Goal: Transaction & Acquisition: Subscribe to service/newsletter

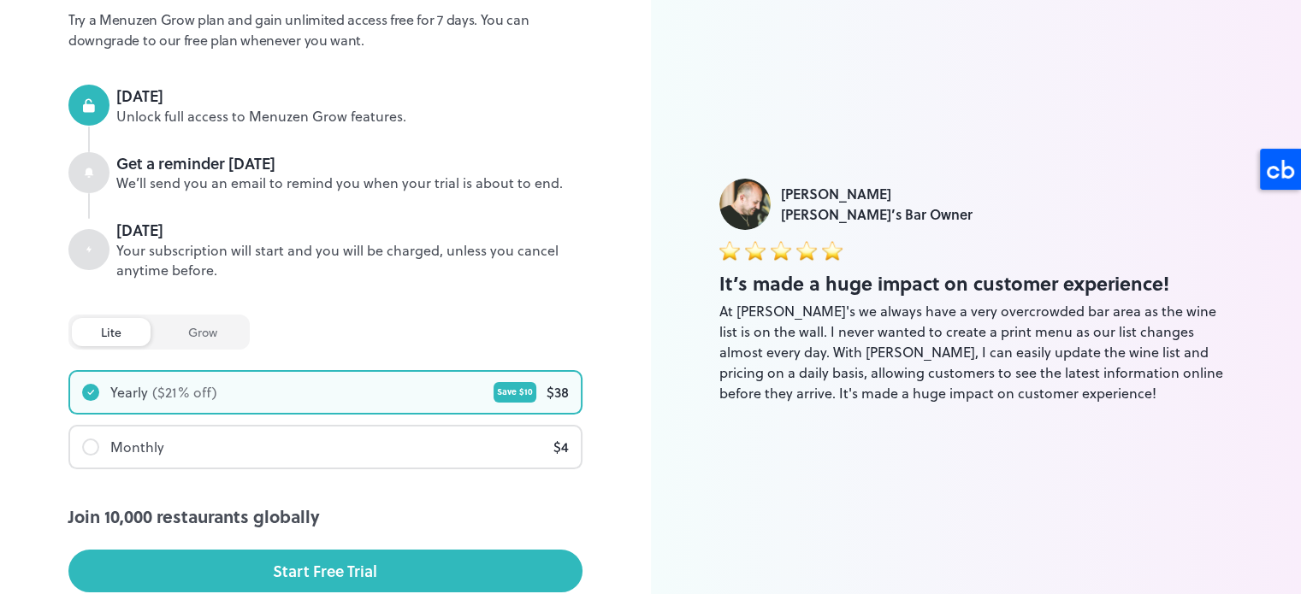
scroll to position [300, 0]
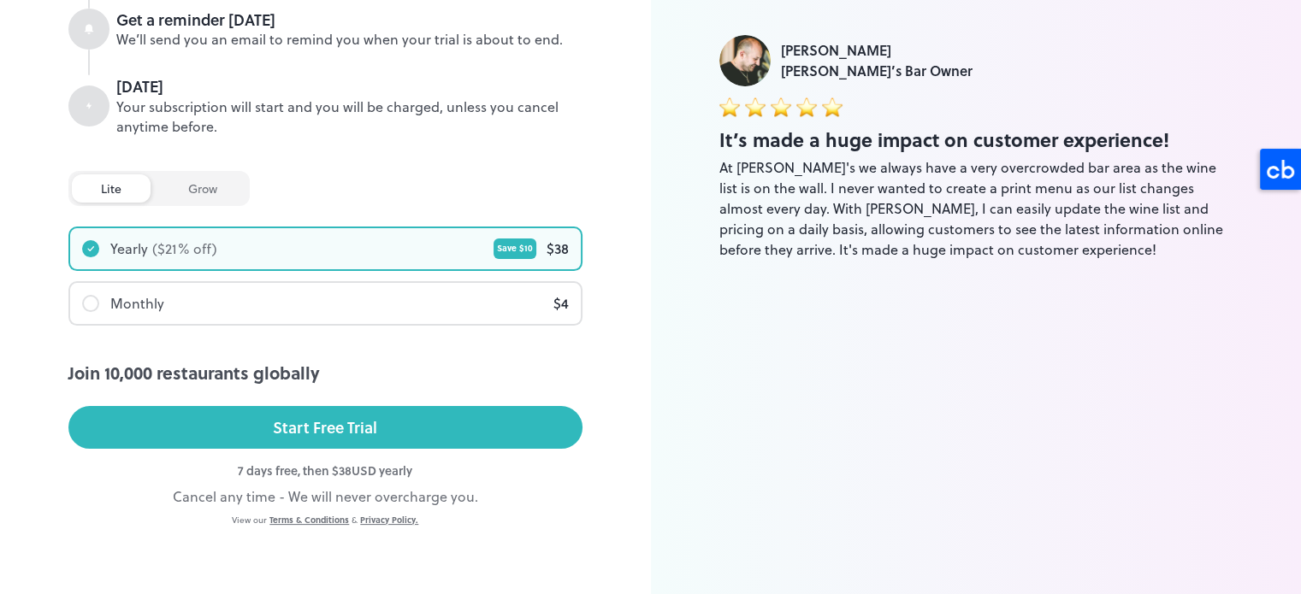
click at [165, 198] on div "grow" at bounding box center [202, 188] width 87 height 28
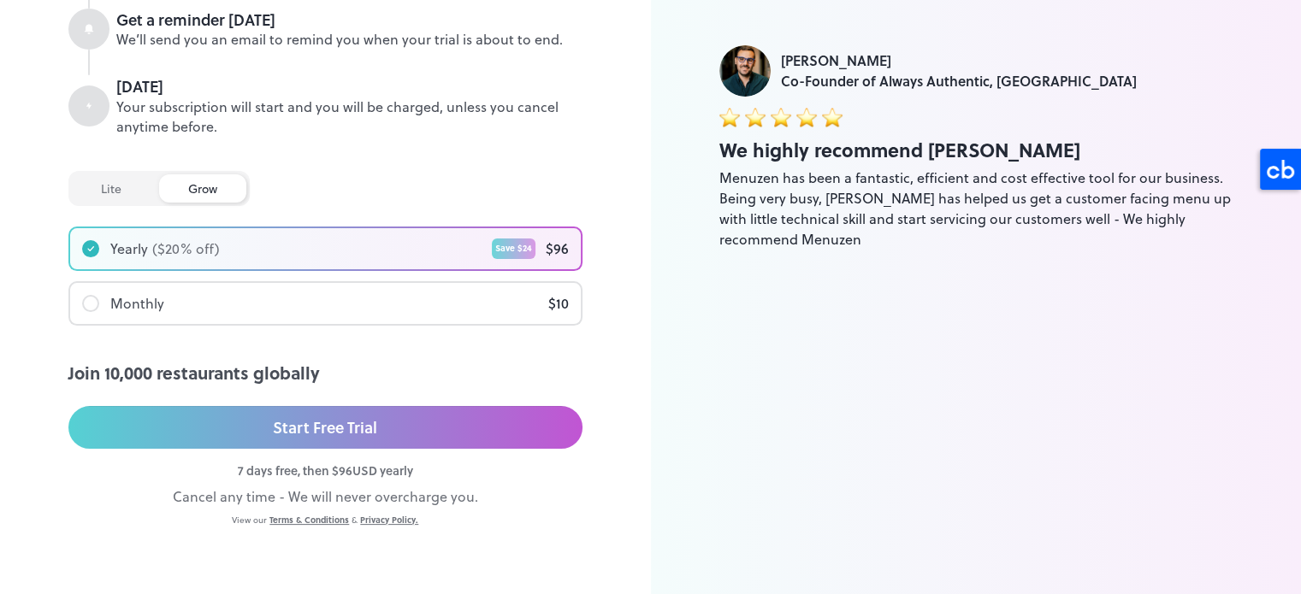
click at [120, 197] on div "lite" at bounding box center [111, 188] width 79 height 28
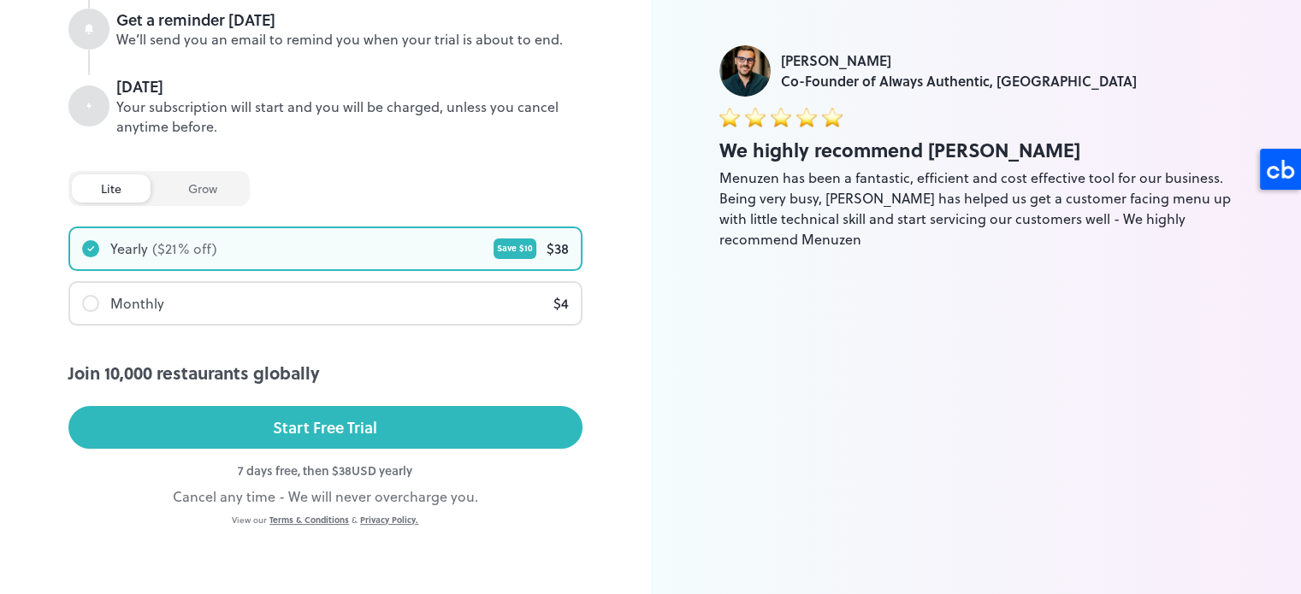
click at [229, 191] on div "grow" at bounding box center [202, 188] width 87 height 28
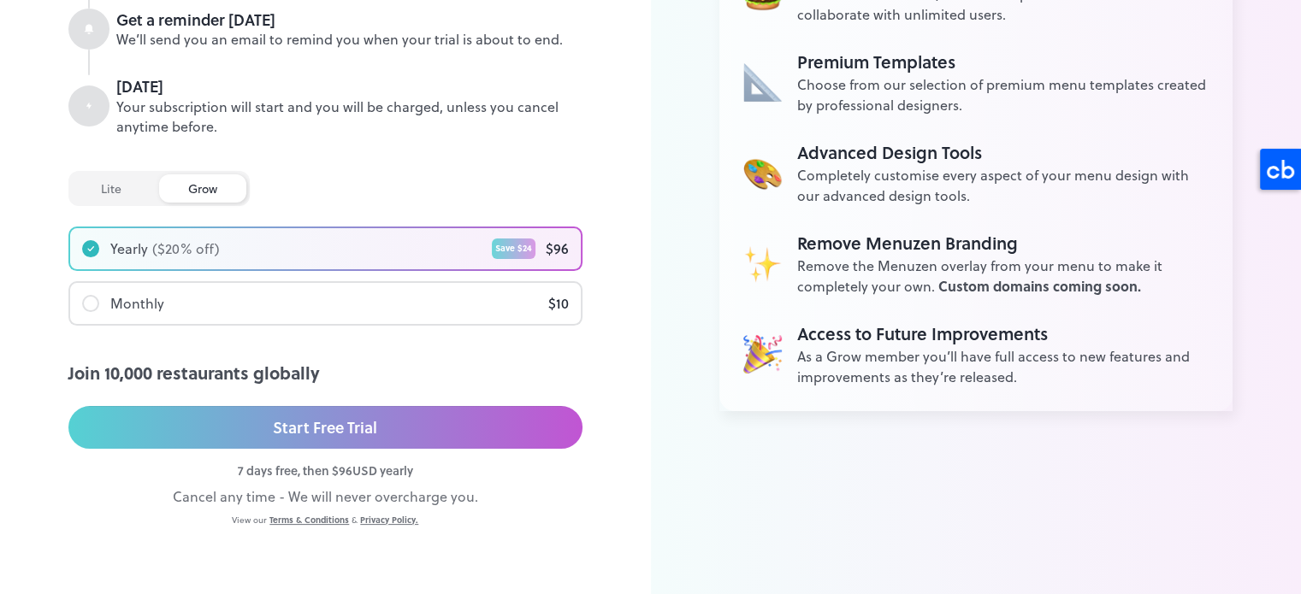
click at [111, 194] on div "lite" at bounding box center [111, 188] width 79 height 28
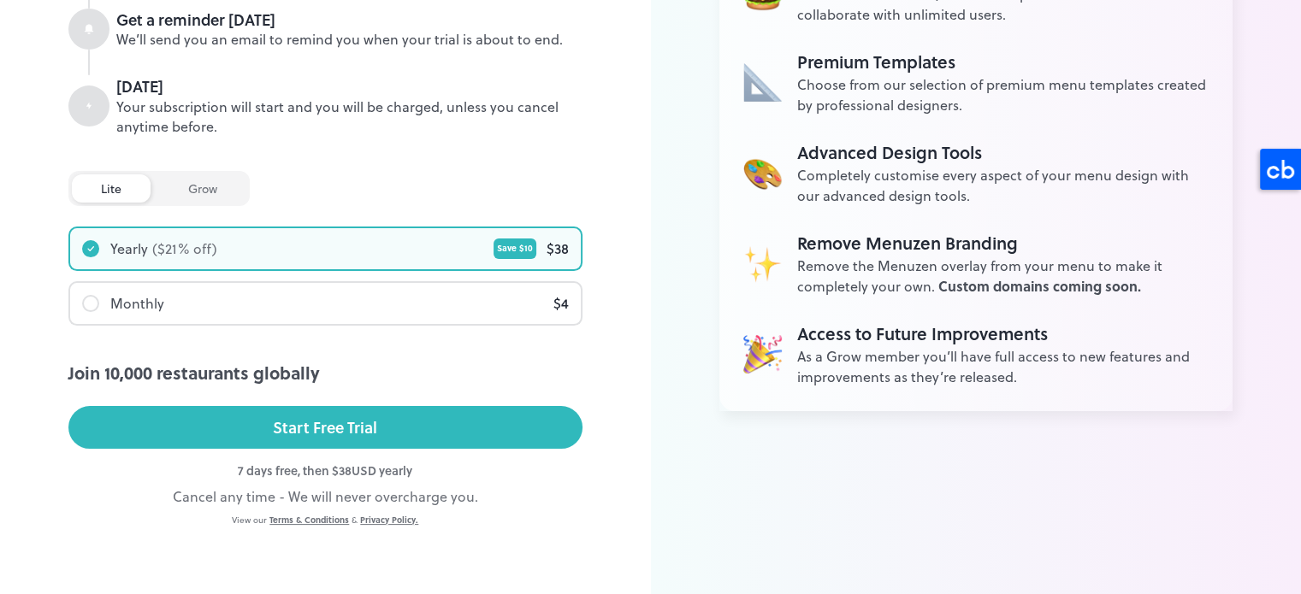
click at [210, 181] on div "grow" at bounding box center [202, 188] width 87 height 28
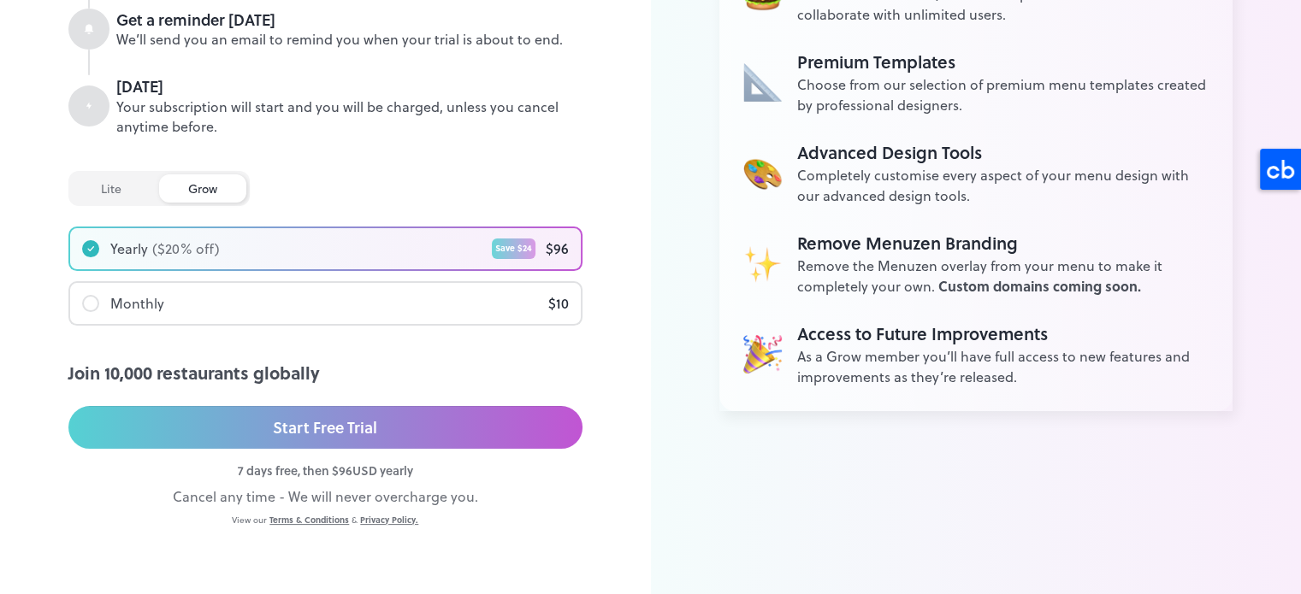
click at [109, 192] on div "lite" at bounding box center [111, 188] width 79 height 28
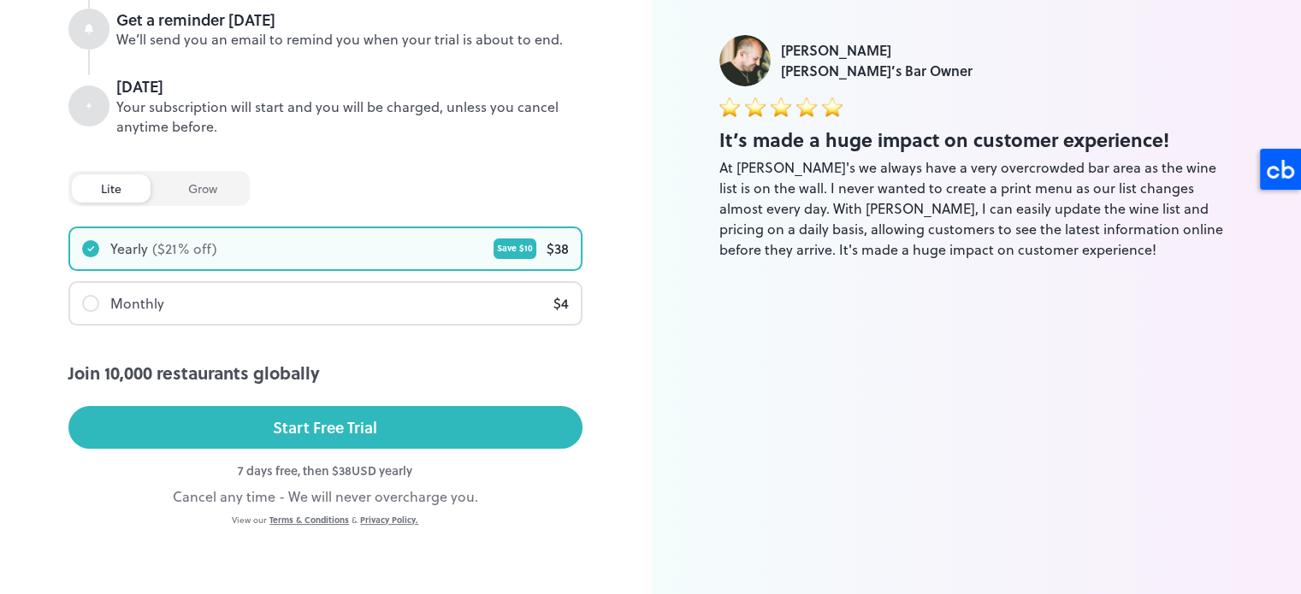
click at [196, 187] on div "grow" at bounding box center [202, 188] width 87 height 28
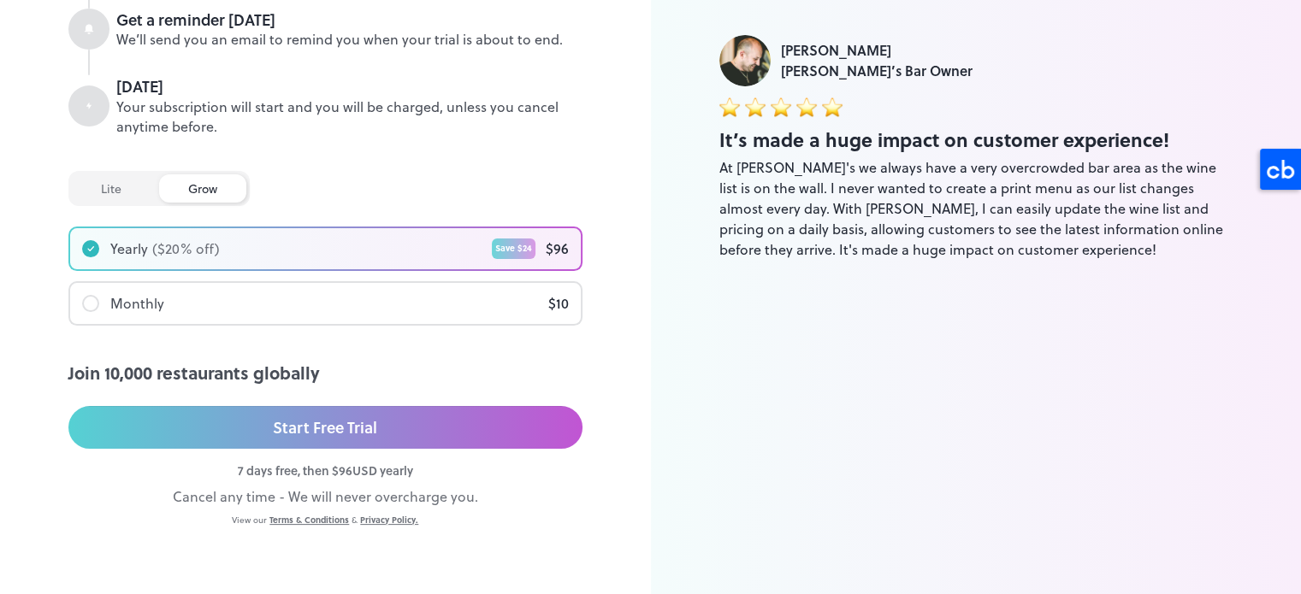
click at [112, 181] on div "lite" at bounding box center [111, 188] width 79 height 28
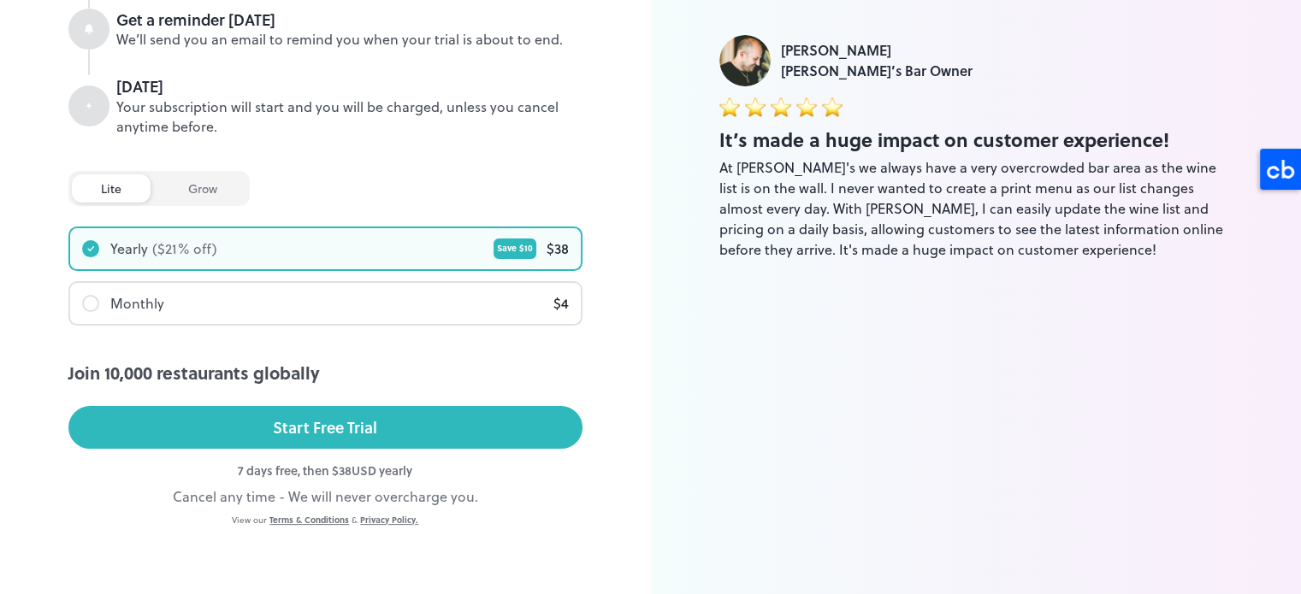
click at [222, 192] on div "grow" at bounding box center [202, 188] width 87 height 28
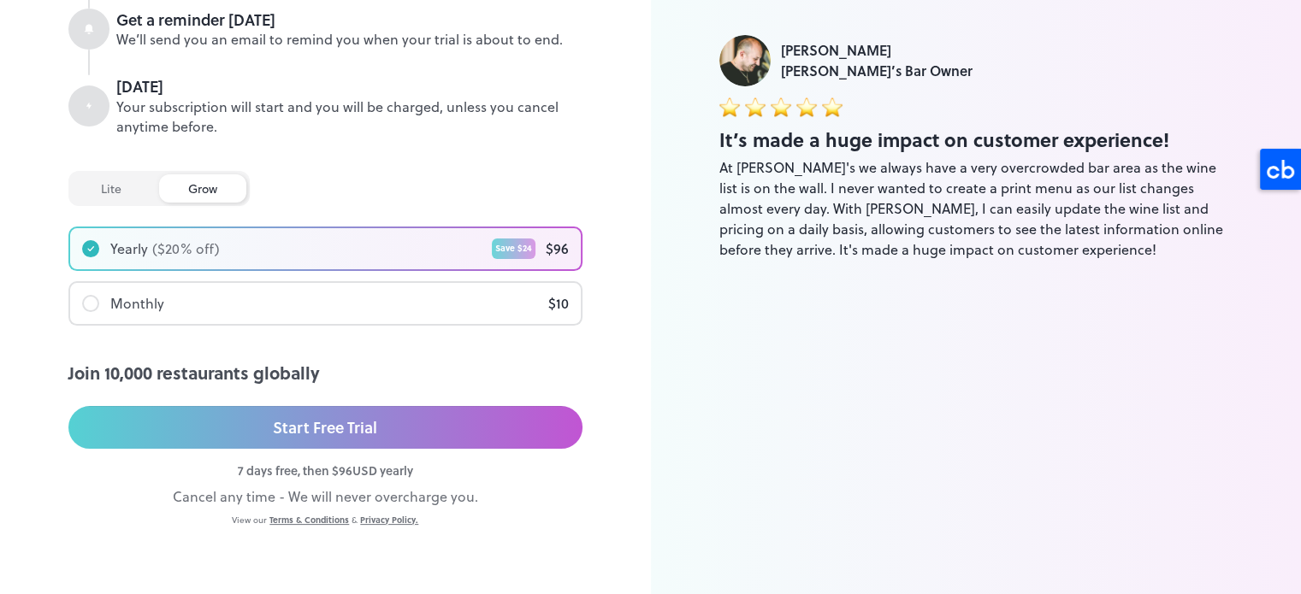
click at [138, 192] on div "lite" at bounding box center [111, 188] width 79 height 28
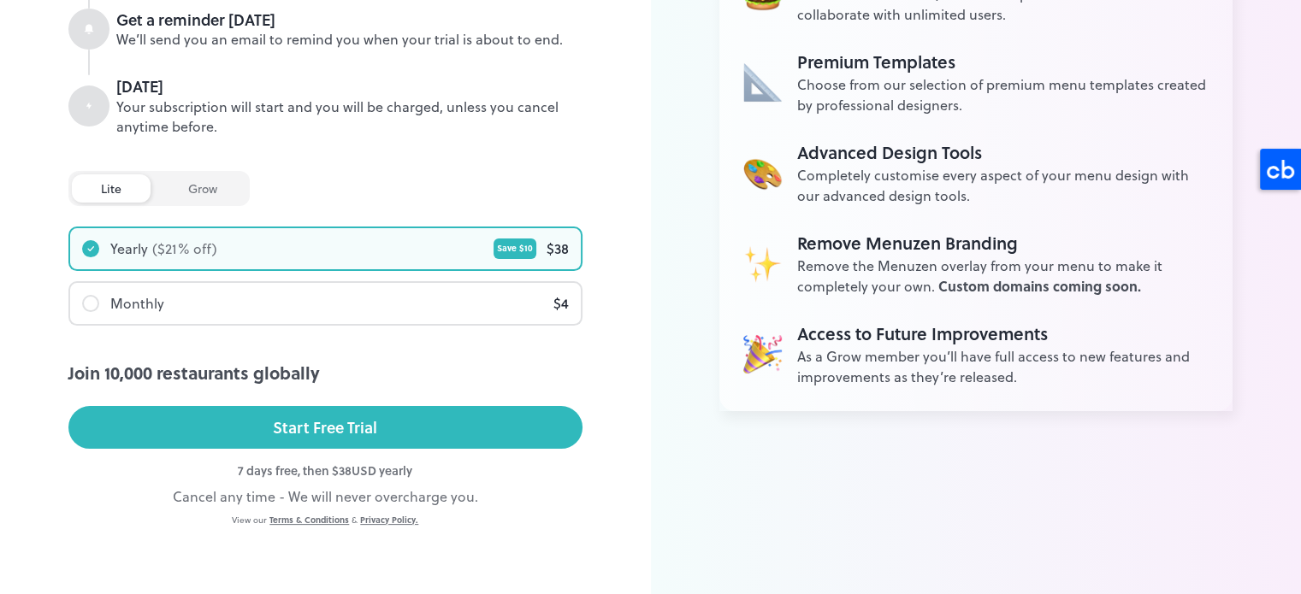
click at [418, 318] on div "Monthly $ 4" at bounding box center [325, 303] width 511 height 41
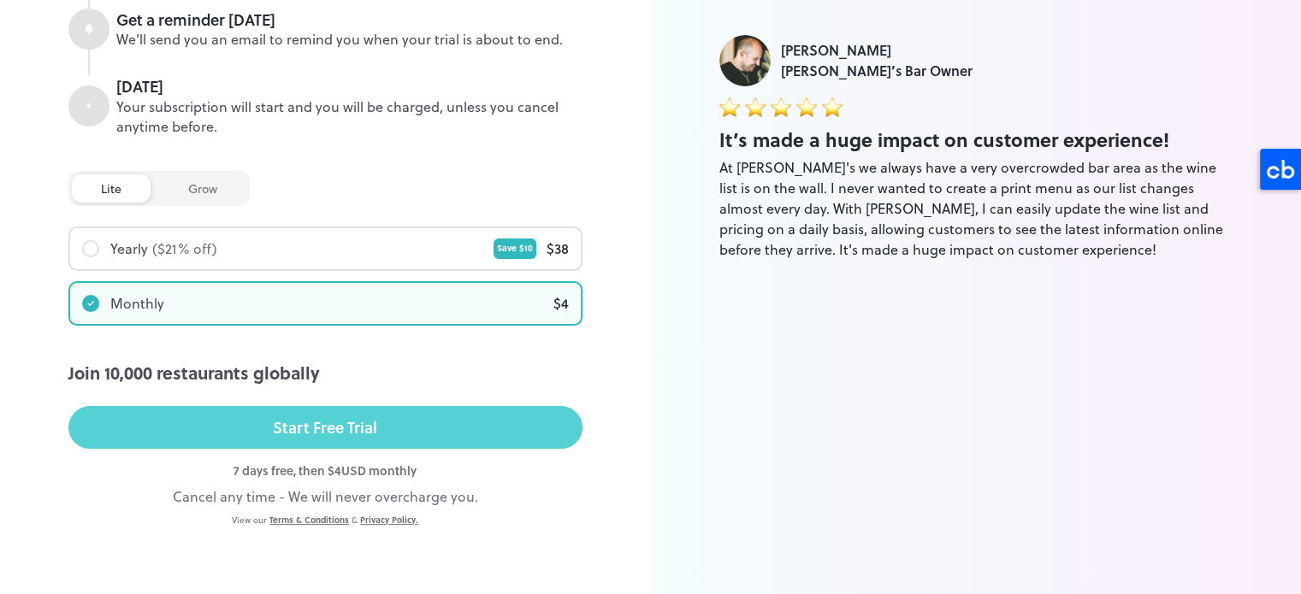
click at [401, 430] on button "Start Free Trial" at bounding box center [325, 427] width 514 height 43
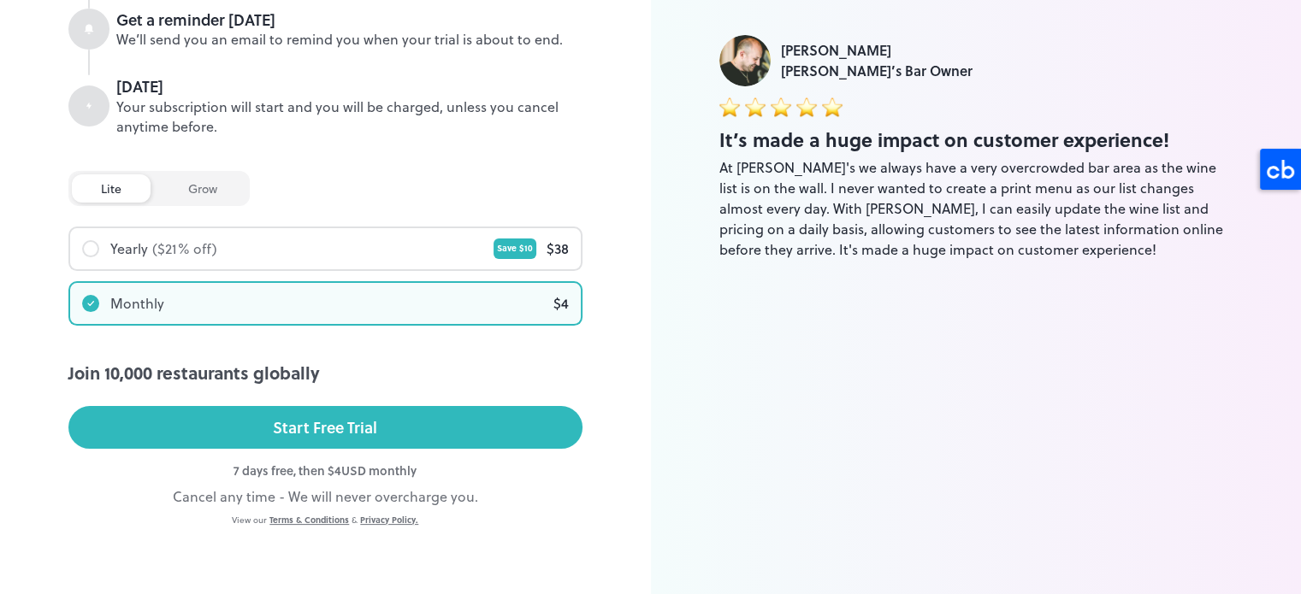
click at [264, 257] on div "Yearly ($ 21 % off) Save $ 10 $ 38" at bounding box center [325, 248] width 511 height 41
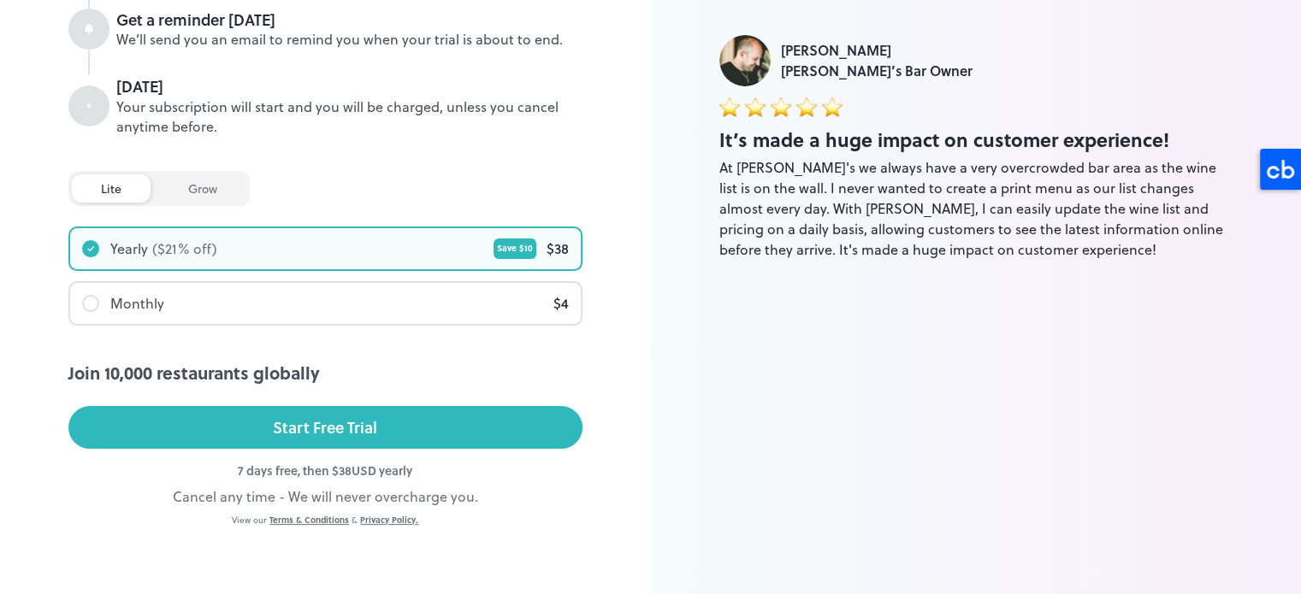
click at [227, 189] on div "grow" at bounding box center [202, 188] width 87 height 28
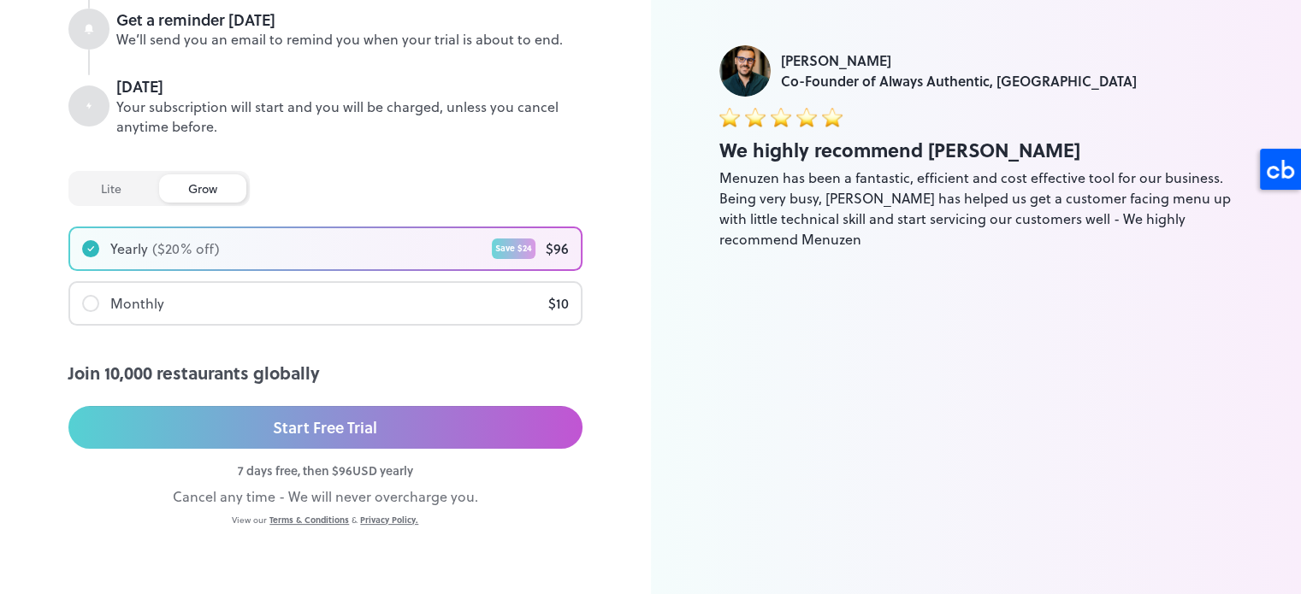
click at [121, 177] on div "lite" at bounding box center [111, 188] width 79 height 28
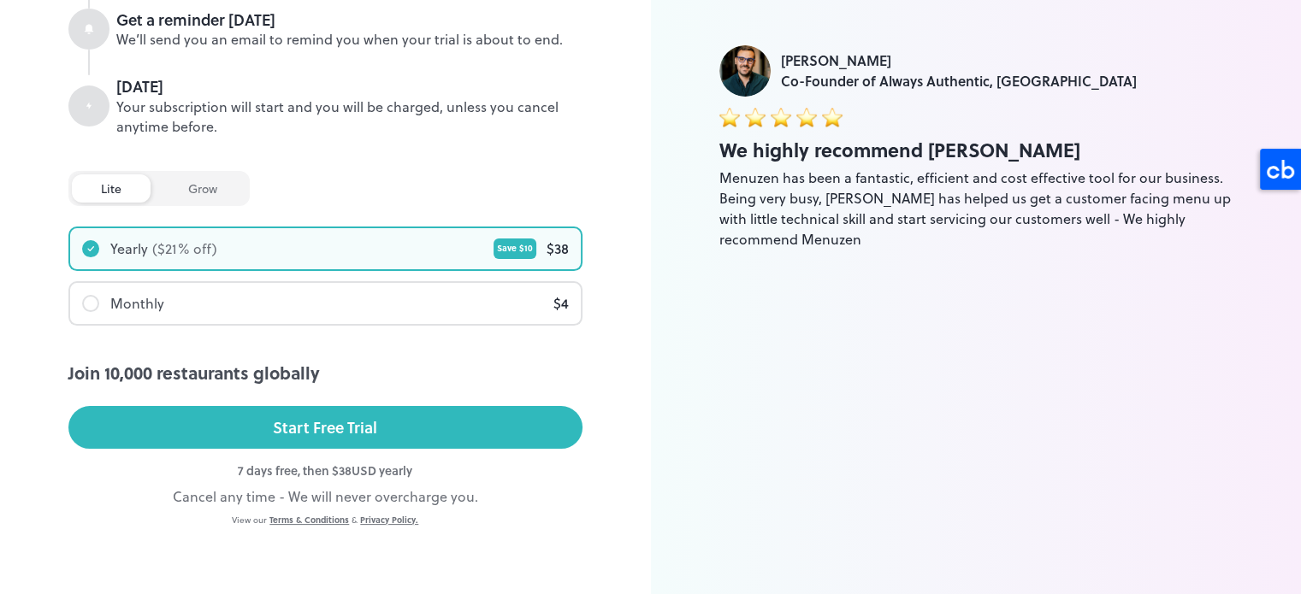
click at [148, 298] on div "Monthly" at bounding box center [137, 303] width 54 height 21
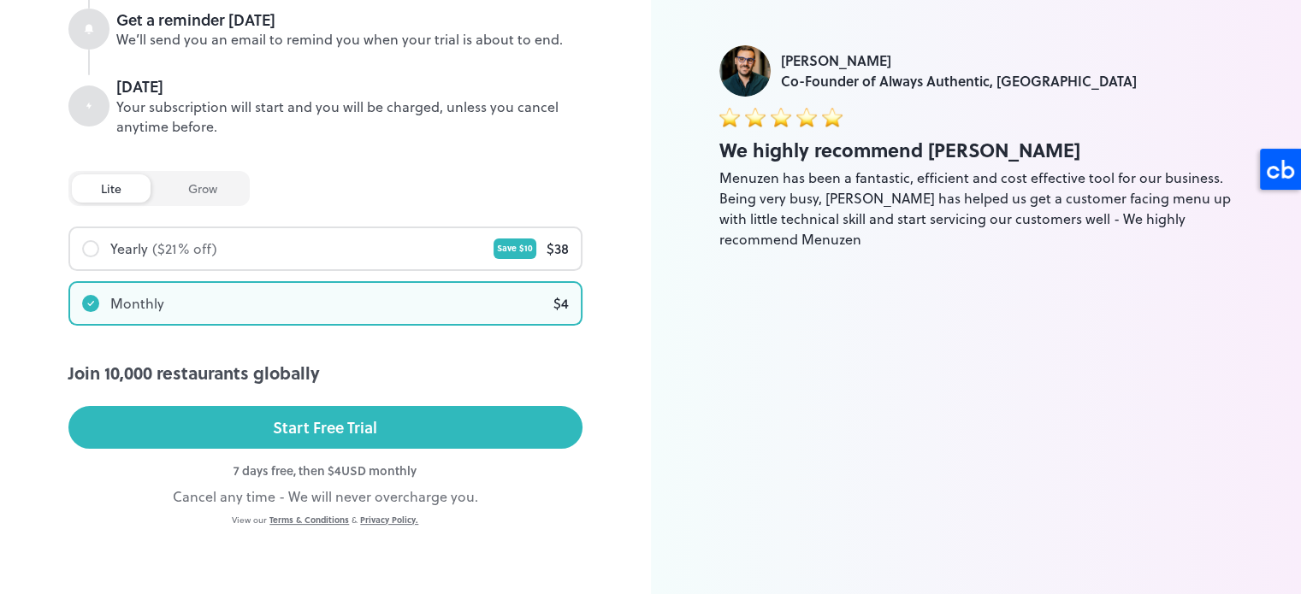
click at [226, 499] on div "Cancel any time - We will never overcharge you." at bounding box center [325, 497] width 514 height 21
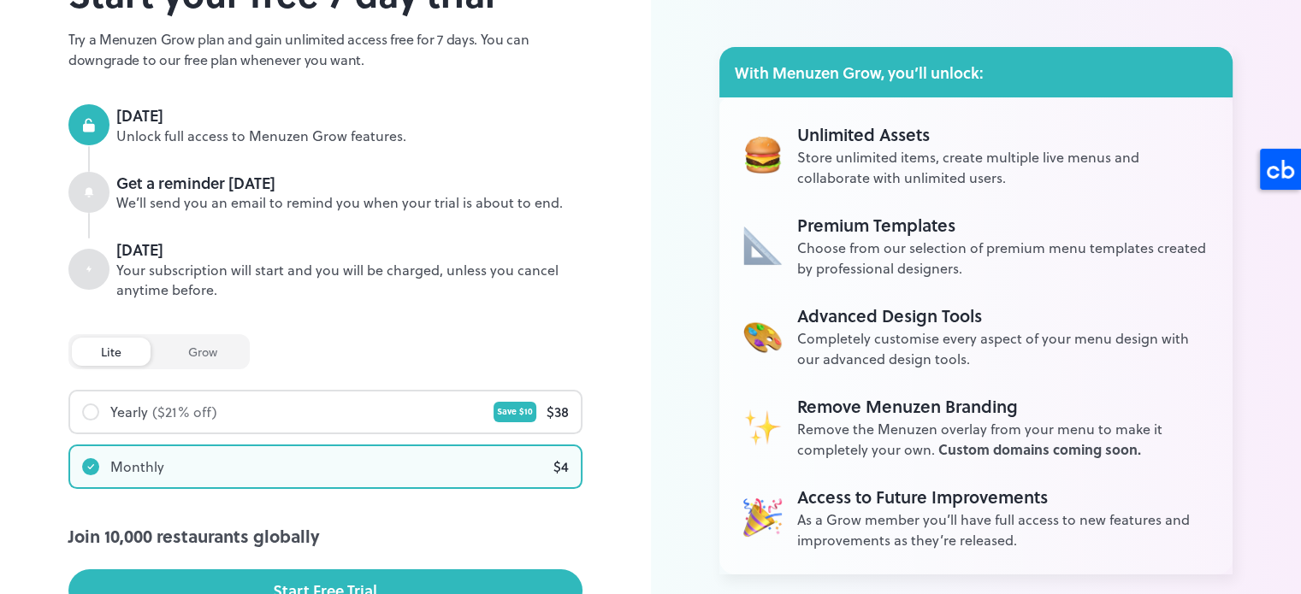
scroll to position [171, 0]
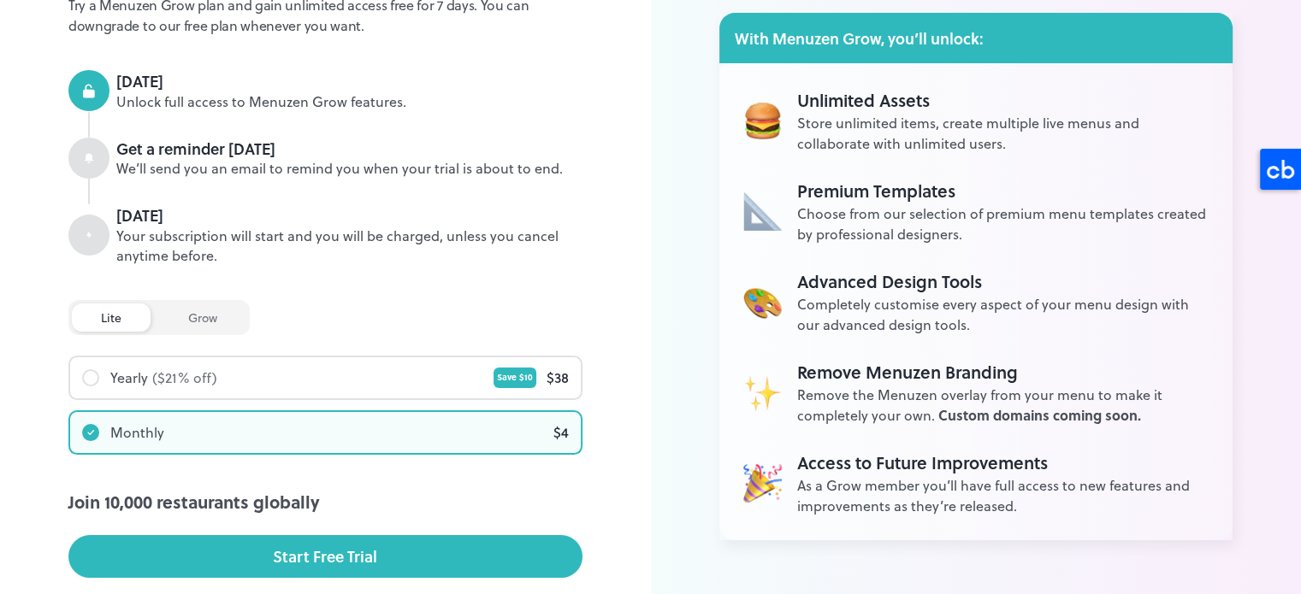
click at [192, 304] on div "grow" at bounding box center [202, 318] width 87 height 28
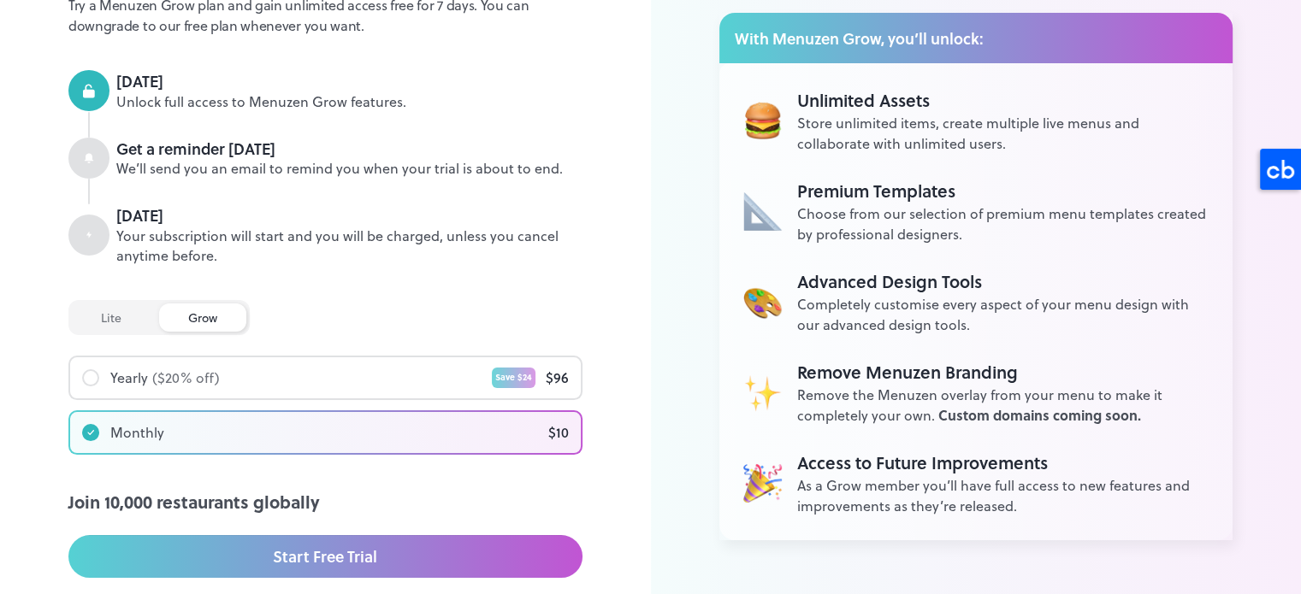
click at [132, 315] on div "lite" at bounding box center [111, 318] width 79 height 28
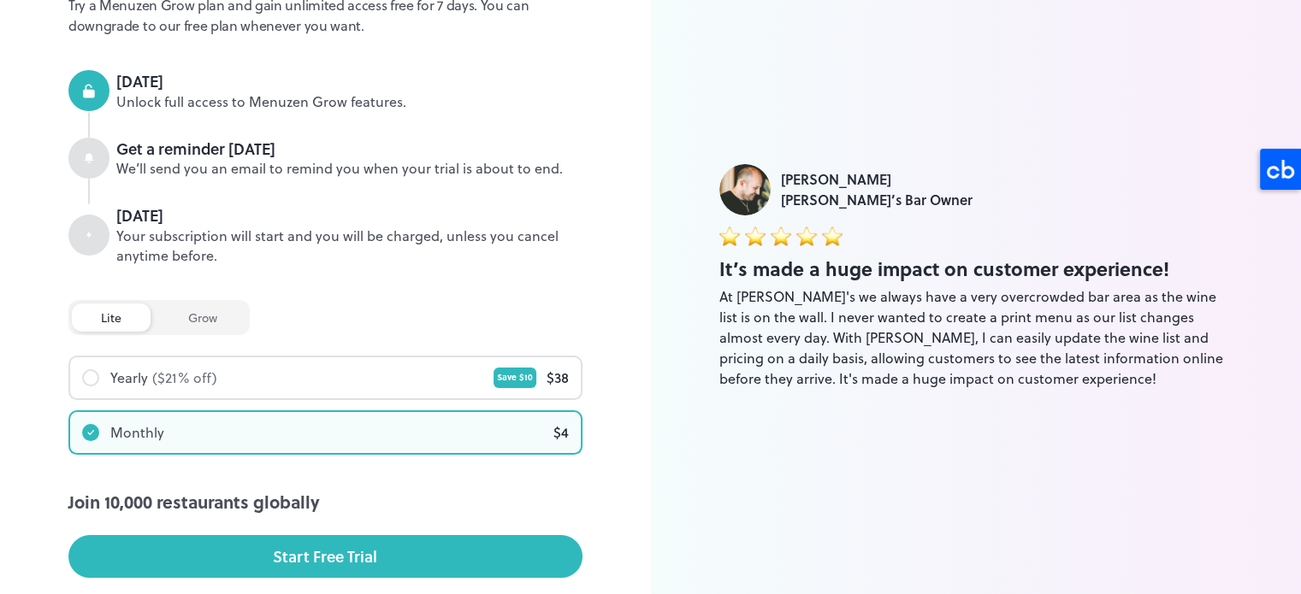
click at [178, 328] on div "grow" at bounding box center [202, 318] width 87 height 28
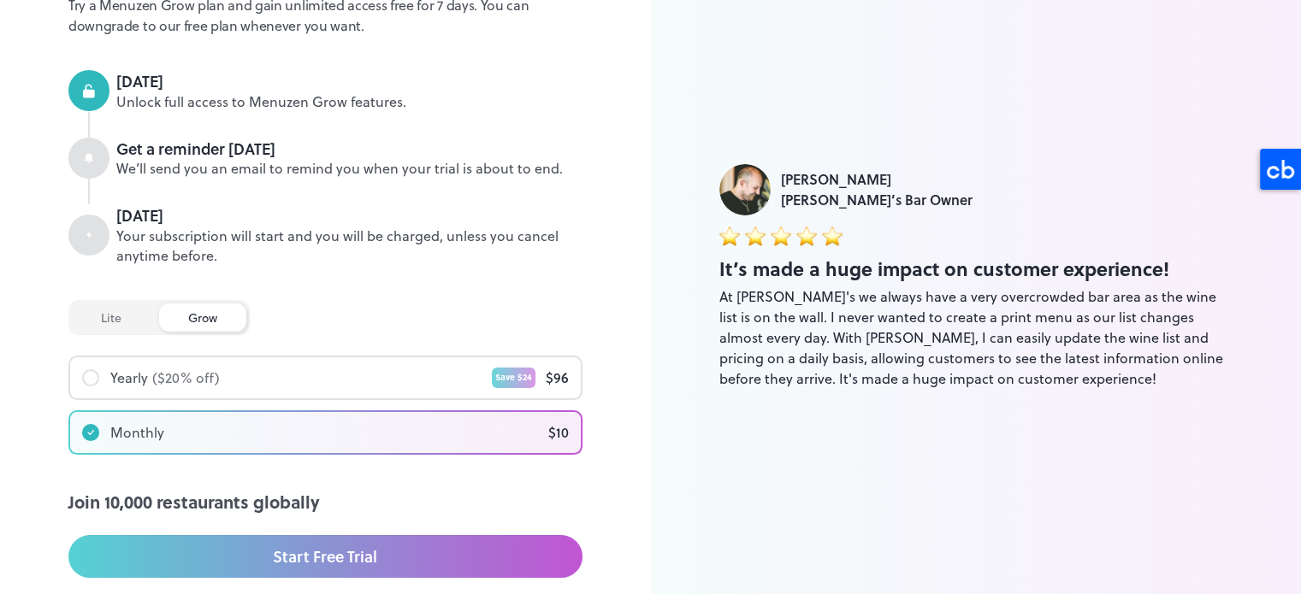
click at [82, 311] on div "lite" at bounding box center [111, 318] width 79 height 28
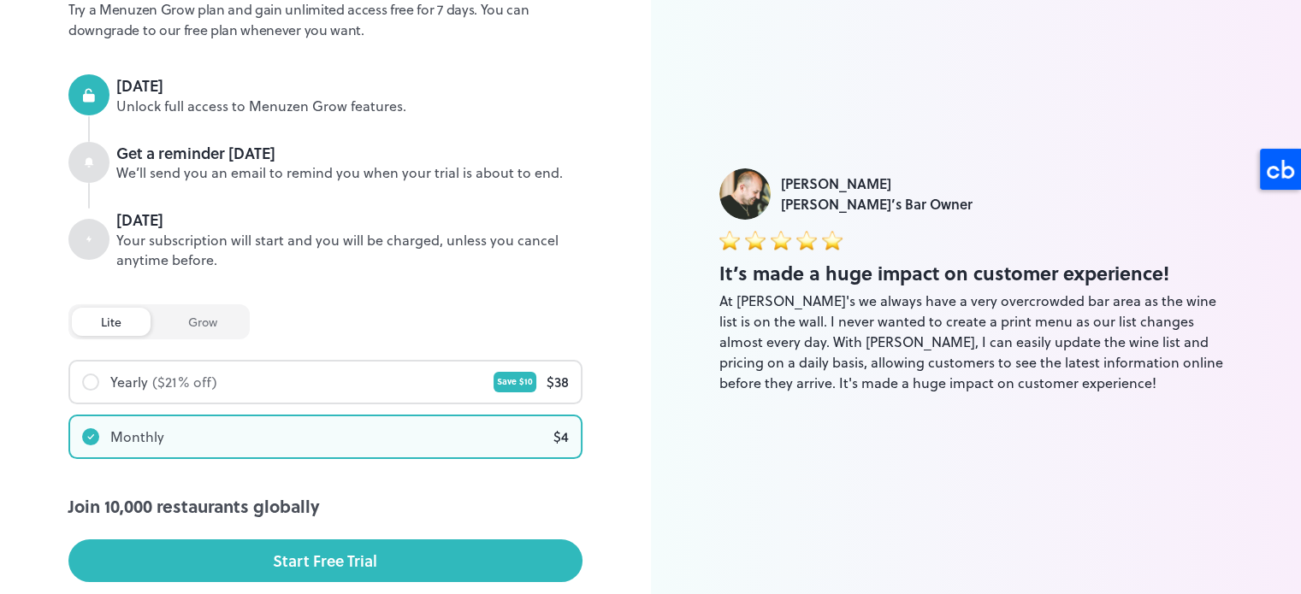
scroll to position [300, 0]
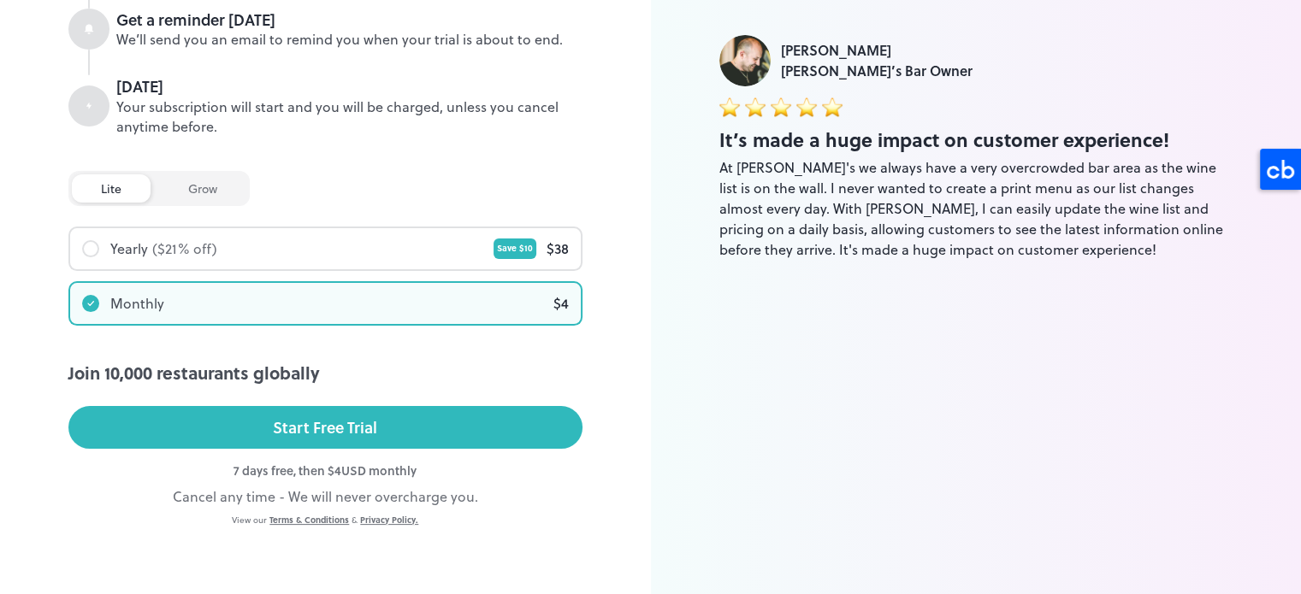
click at [195, 195] on div "grow" at bounding box center [202, 188] width 87 height 28
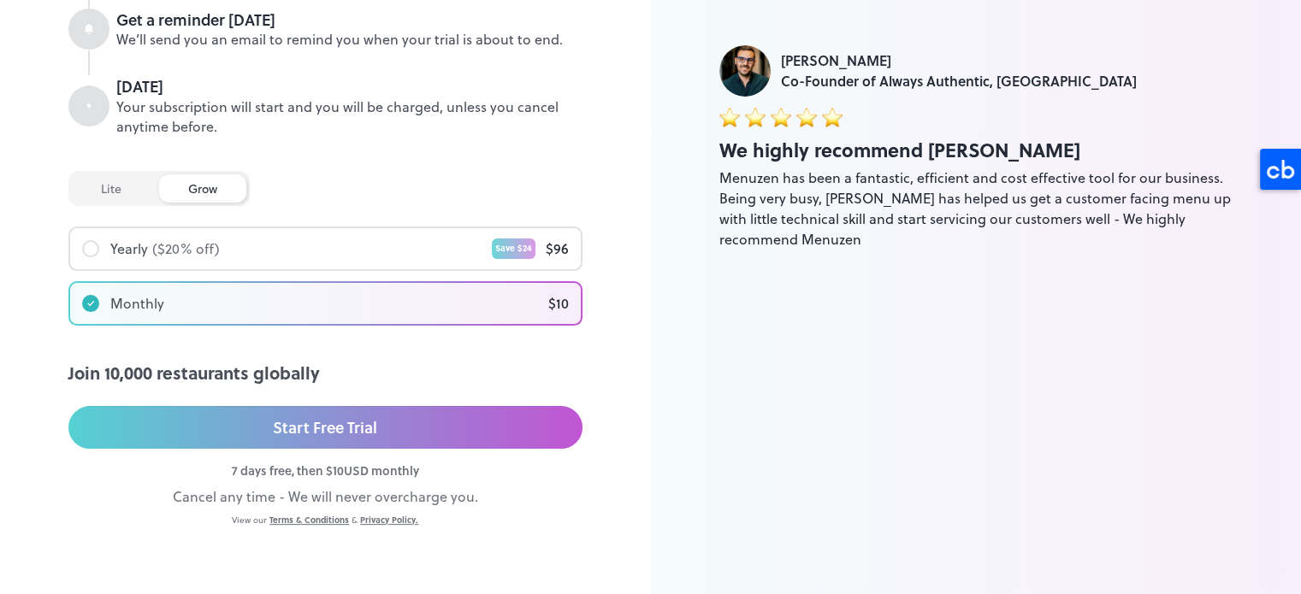
click at [106, 195] on div "lite" at bounding box center [111, 188] width 79 height 28
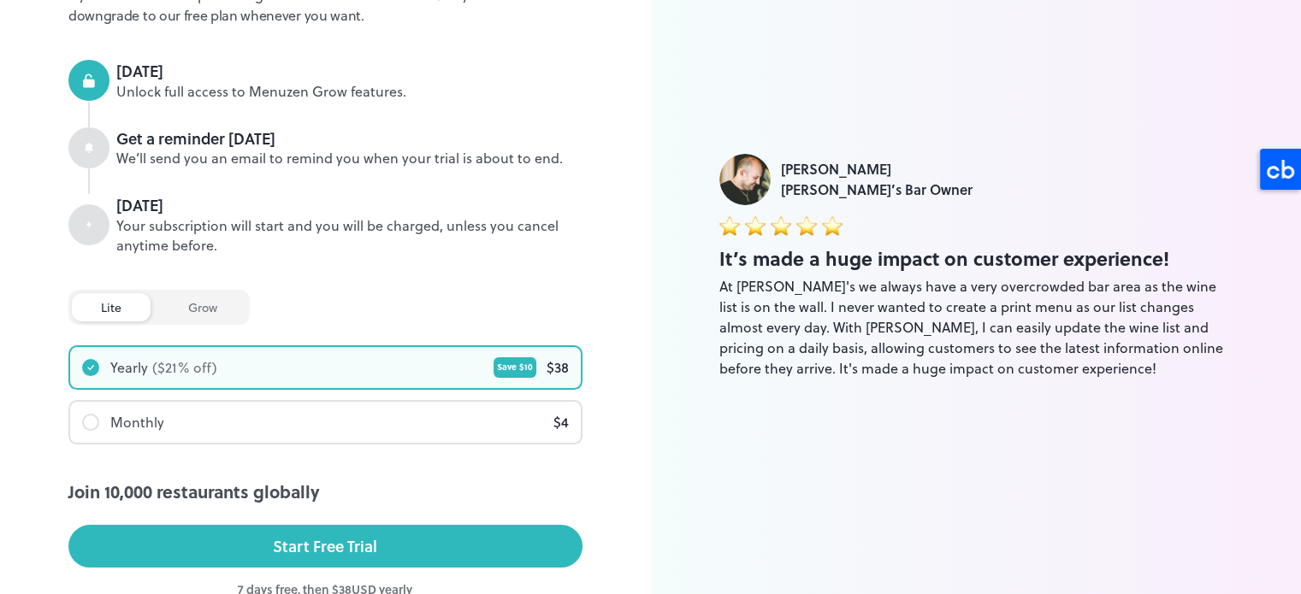
scroll to position [300, 0]
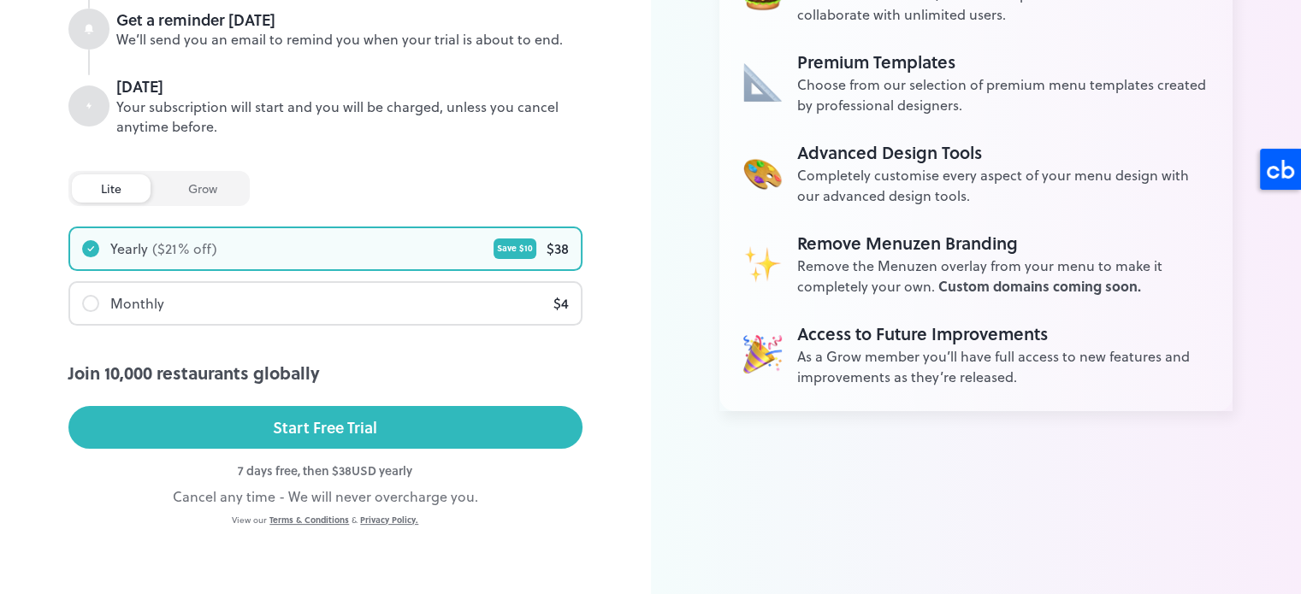
click at [423, 307] on div "Monthly $ 4" at bounding box center [325, 303] width 511 height 41
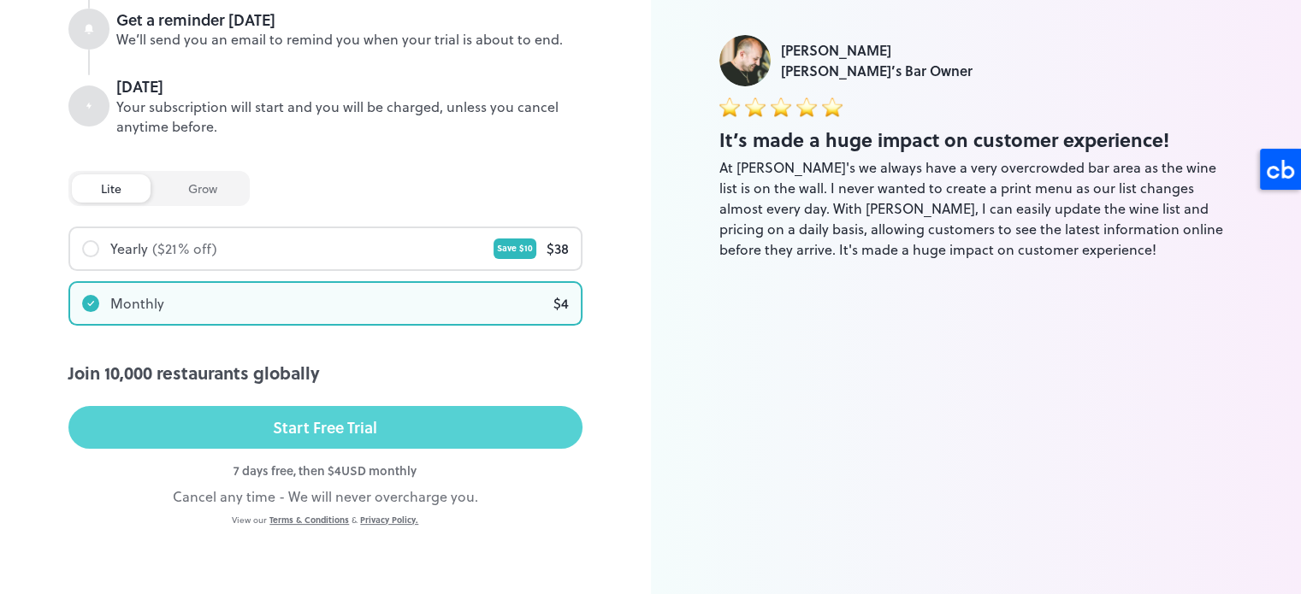
click at [376, 418] on div "Start Free Trial" at bounding box center [325, 428] width 104 height 26
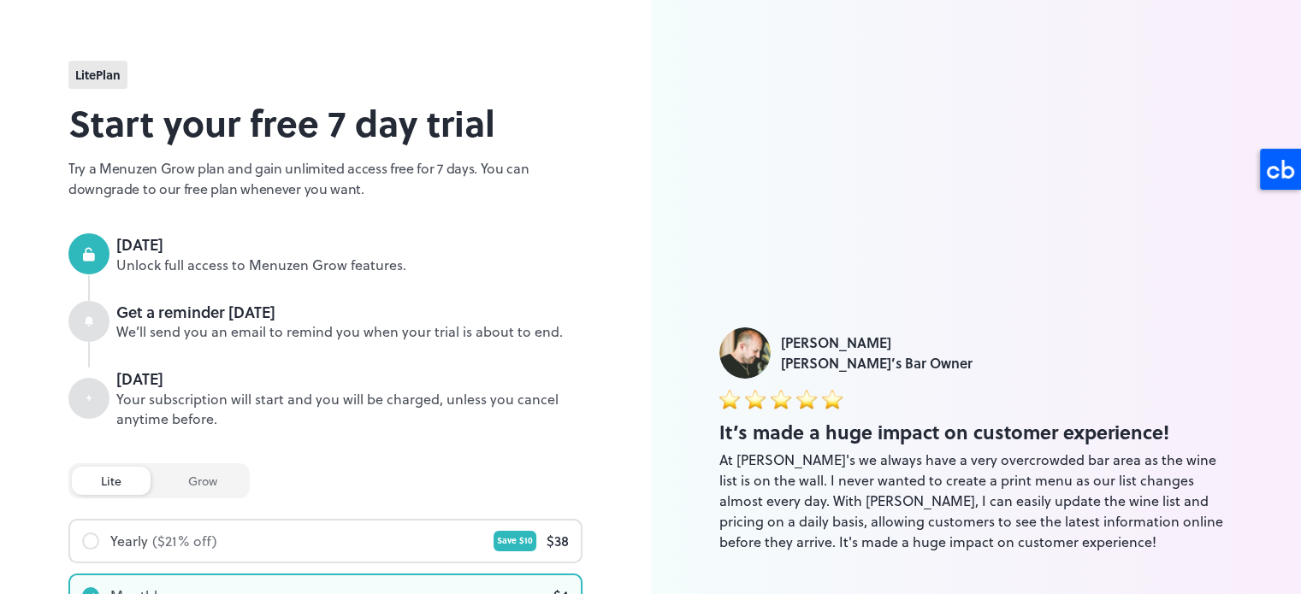
scroll to position [0, 0]
